Goal: Task Accomplishment & Management: Manage account settings

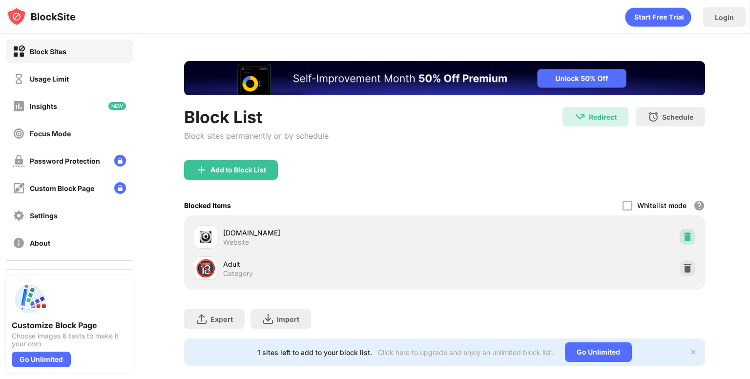
click at [682, 237] on img at bounding box center [687, 237] width 10 height 10
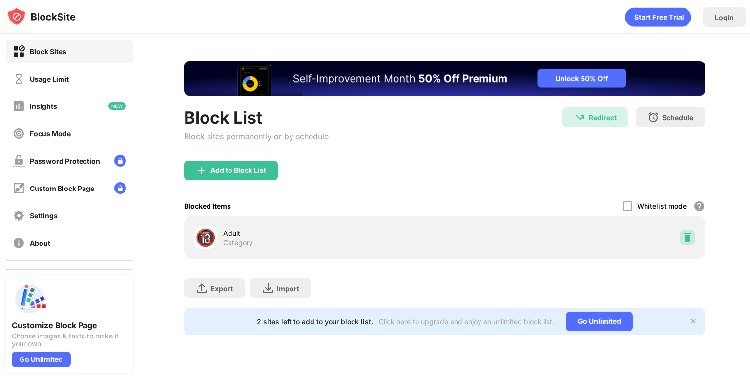
click at [690, 242] on div at bounding box center [687, 237] width 16 height 16
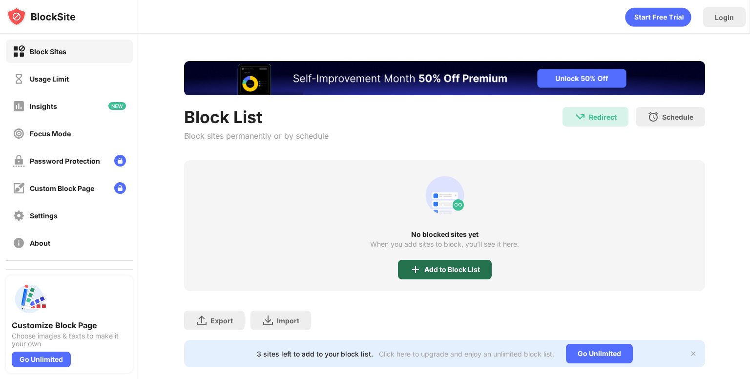
click at [404, 276] on div "Add to Block List" at bounding box center [445, 270] width 94 height 20
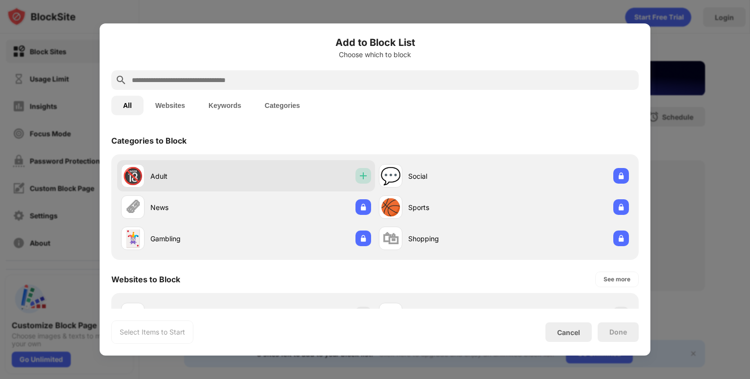
click at [361, 180] on img at bounding box center [363, 176] width 10 height 10
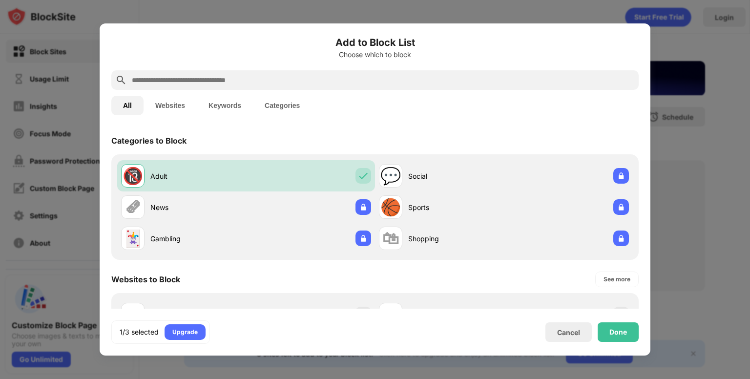
click at [317, 73] on div at bounding box center [374, 80] width 527 height 20
click at [316, 77] on input "text" at bounding box center [383, 80] width 504 height 12
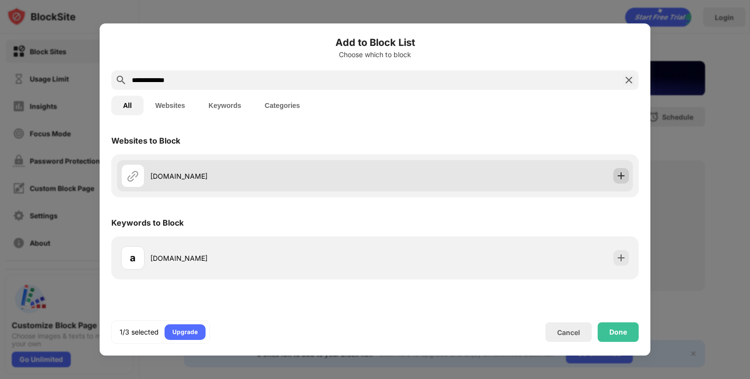
type input "**********"
click at [621, 176] on img at bounding box center [621, 176] width 10 height 10
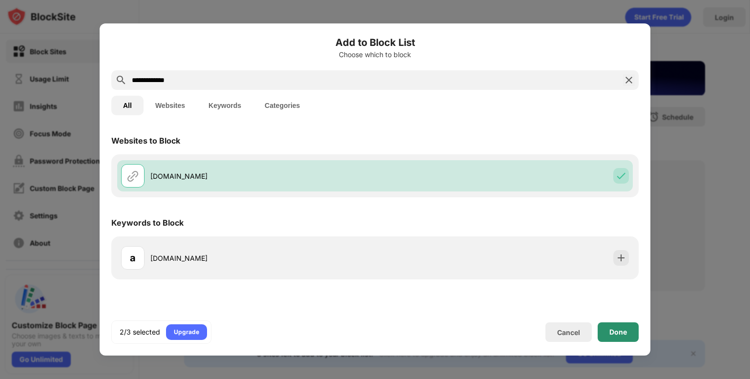
click at [617, 332] on div "Done" at bounding box center [618, 332] width 18 height 8
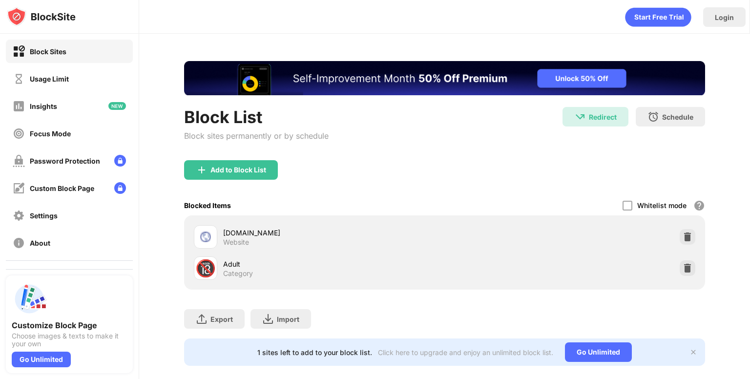
drag, startPoint x: 593, startPoint y: 250, endPoint x: 284, endPoint y: 248, distance: 309.9
click at [284, 248] on div "[DOMAIN_NAME] Website" at bounding box center [444, 236] width 509 height 31
click at [388, 256] on div "🔞 Adult Category" at bounding box center [319, 267] width 250 height 23
click at [235, 235] on div "[DOMAIN_NAME]" at bounding box center [333, 232] width 221 height 10
drag, startPoint x: 233, startPoint y: 231, endPoint x: 544, endPoint y: 194, distance: 313.6
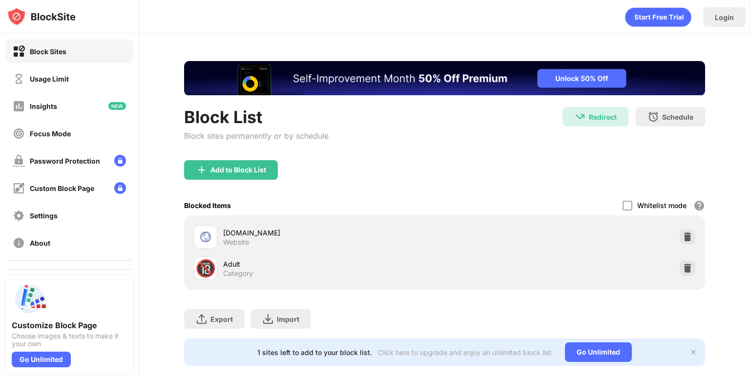
click at [235, 231] on div "[DOMAIN_NAME]" at bounding box center [333, 232] width 221 height 10
click at [682, 235] on img at bounding box center [687, 237] width 10 height 10
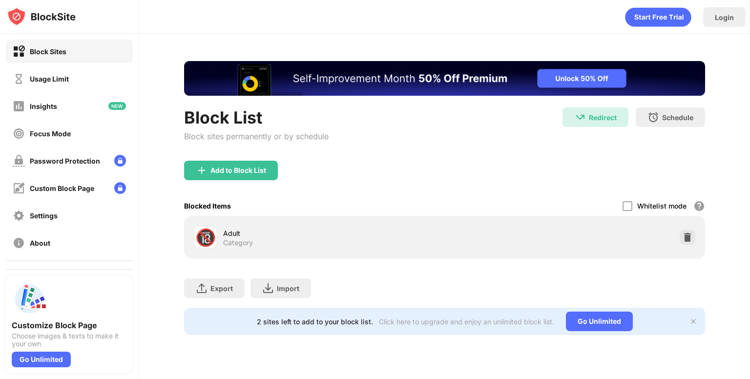
click at [272, 180] on div "Add to Block List" at bounding box center [444, 178] width 521 height 35
click at [259, 168] on div "Add to Block List" at bounding box center [238, 170] width 56 height 8
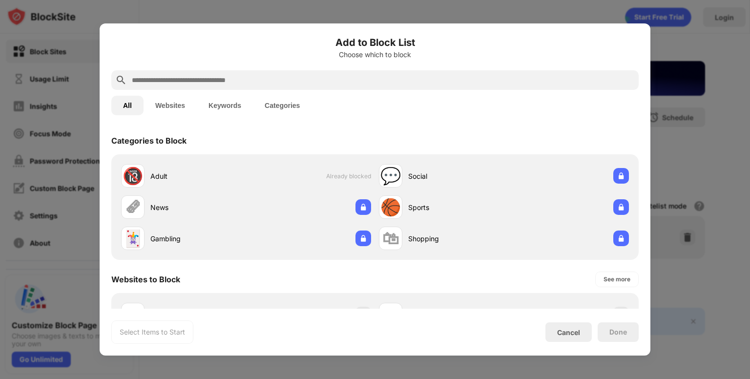
click at [279, 74] on input "text" at bounding box center [383, 80] width 504 height 12
type input "*"
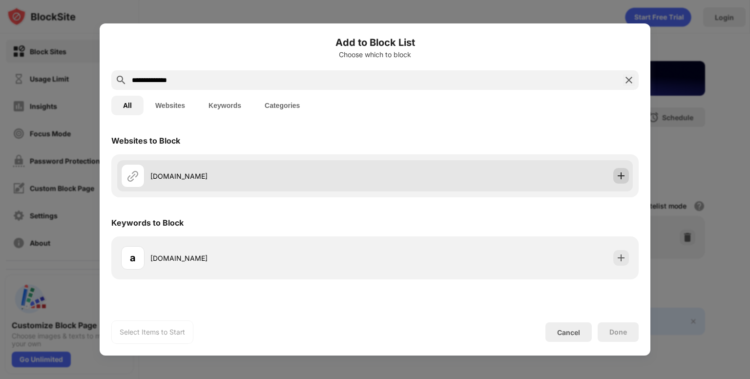
type input "**********"
click at [621, 172] on img at bounding box center [621, 176] width 10 height 10
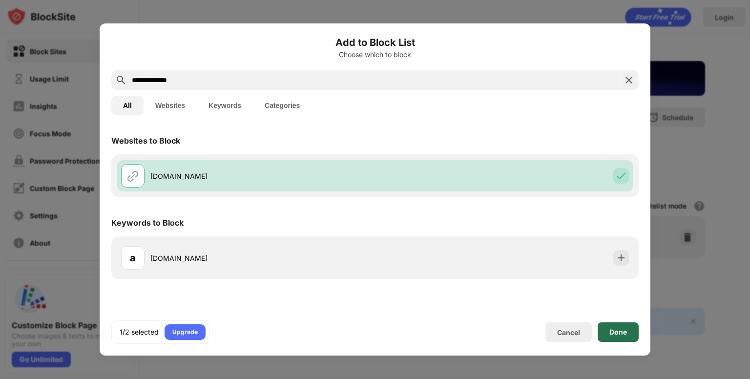
click at [614, 326] on div "Done" at bounding box center [617, 332] width 41 height 20
